Goal: Task Accomplishment & Management: Manage account settings

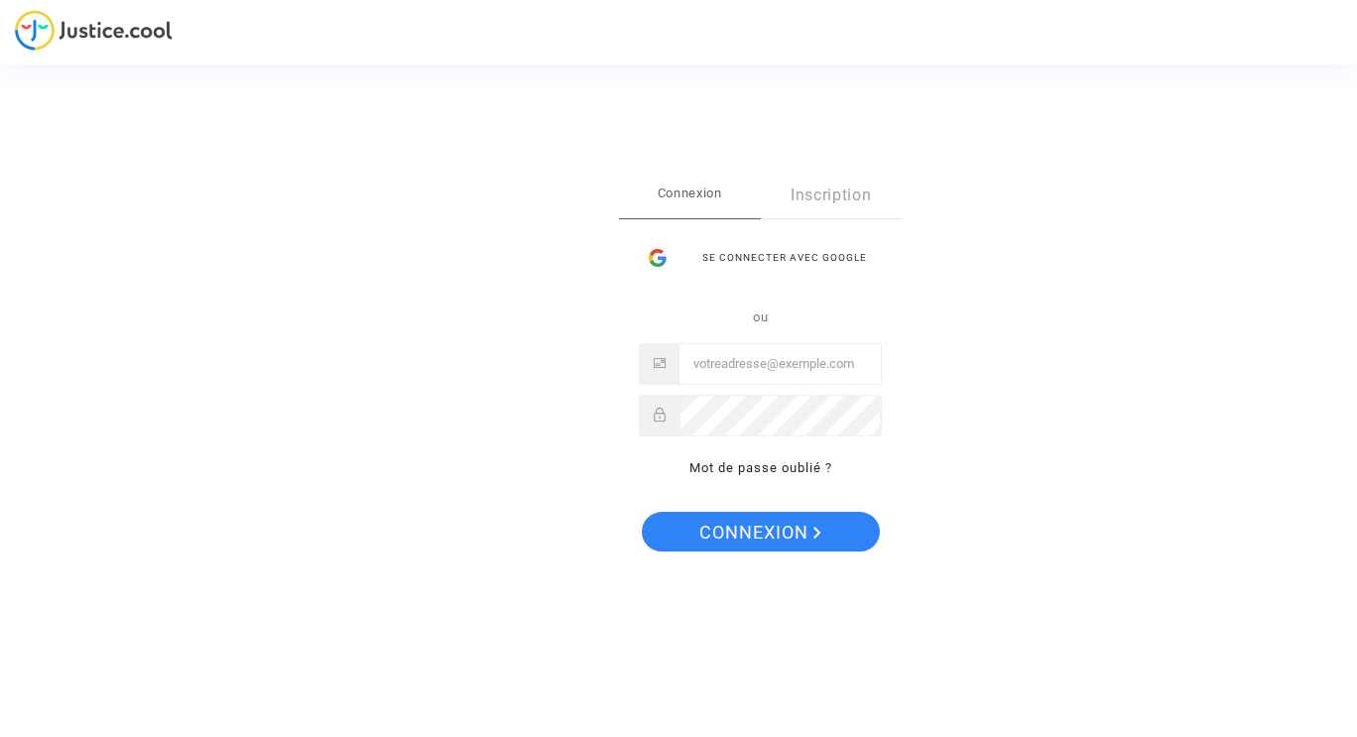
type input "[EMAIL_ADDRESS][DOMAIN_NAME]"
click at [792, 531] on span "Connexion" at bounding box center [760, 533] width 122 height 42
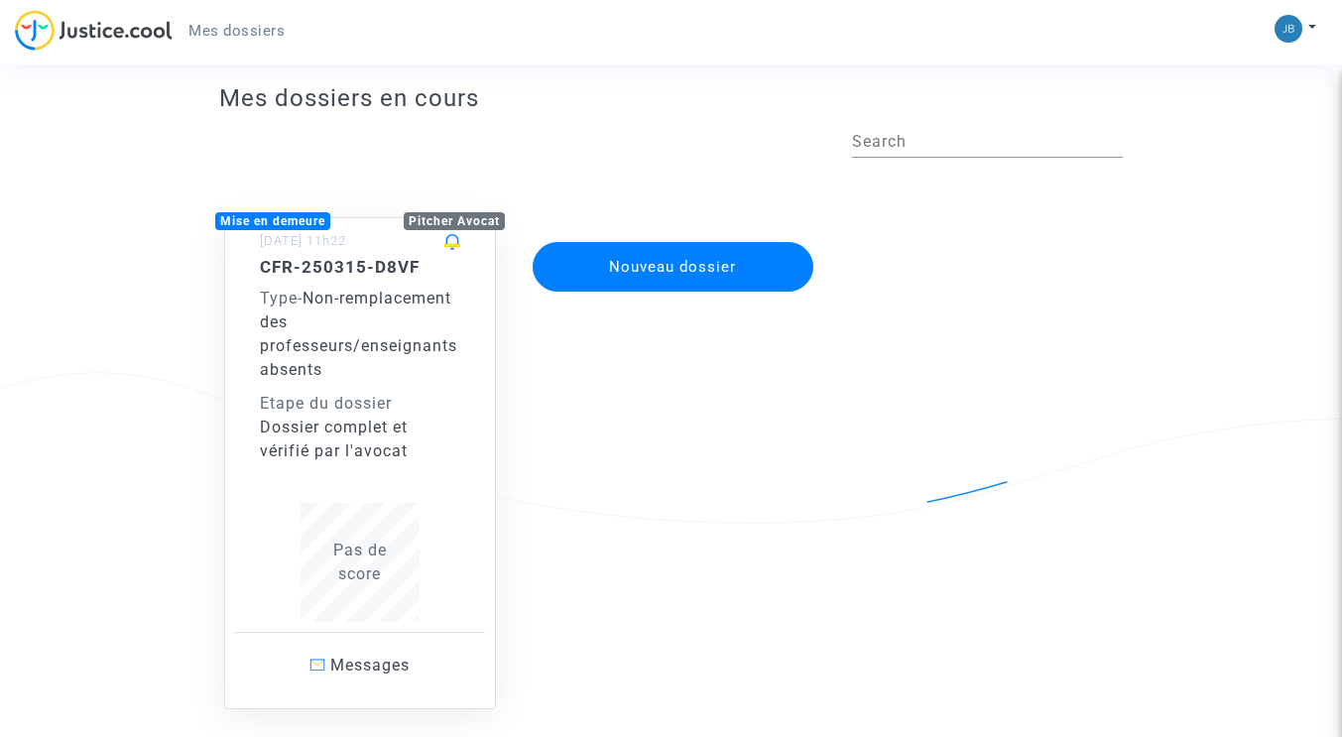
scroll to position [38, 0]
